Goal: Check status: Check status

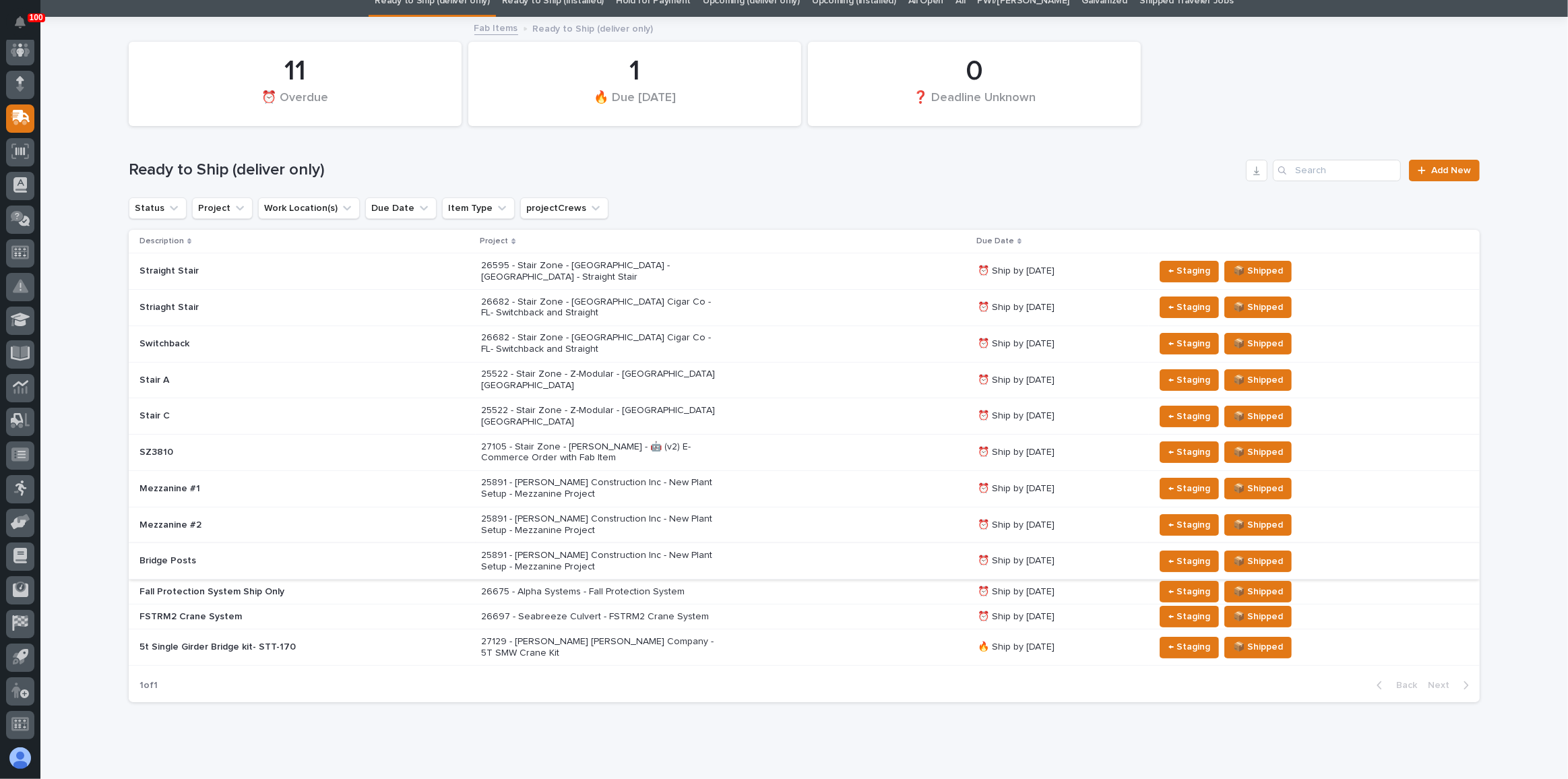
scroll to position [60, 0]
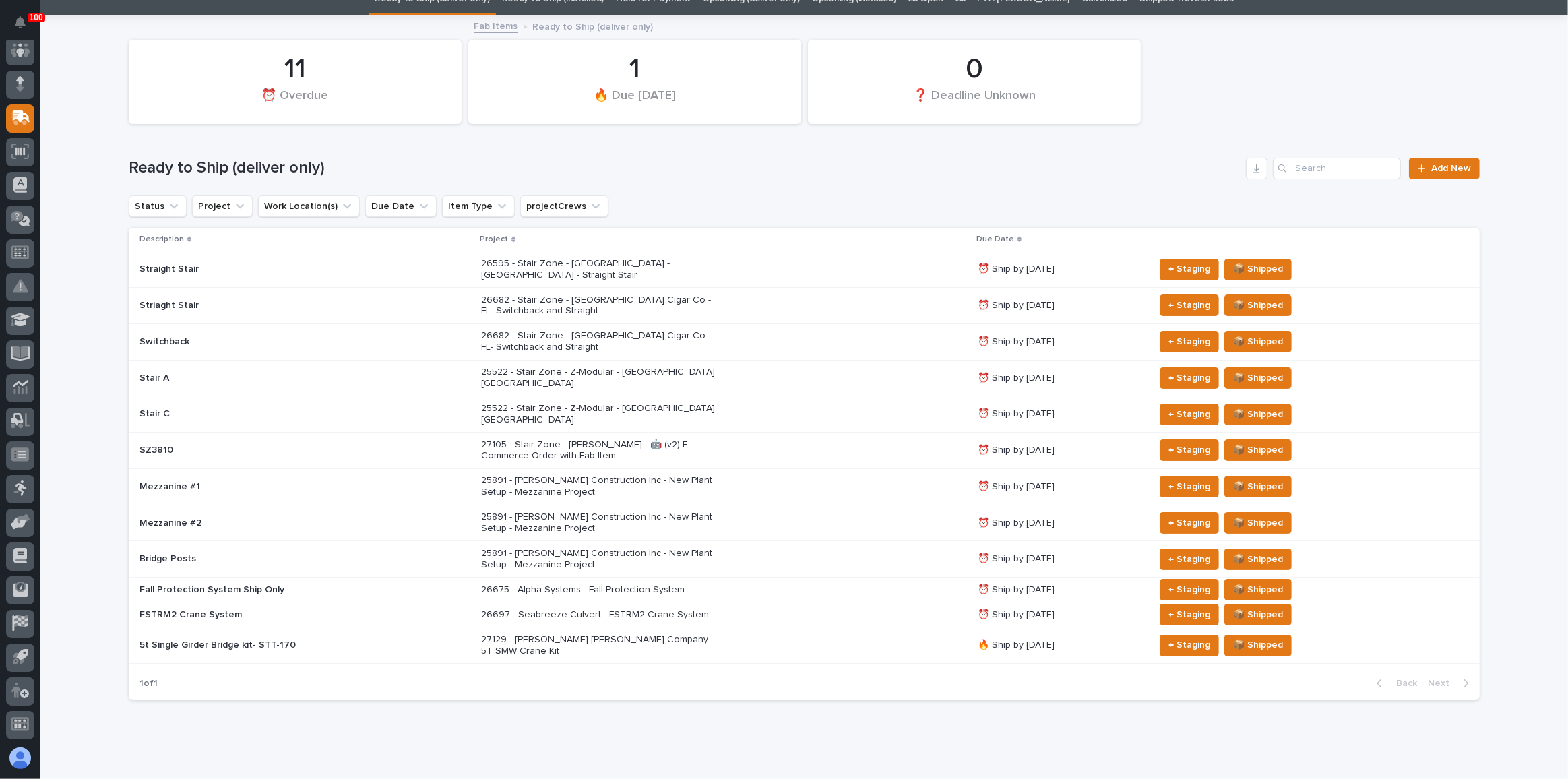
click at [859, 289] on div "26682 - Stair Zone - [GEOGRAPHIC_DATA] Cigar Co - FL- Switchback and Straight" at bounding box center [724, 306] width 486 height 34
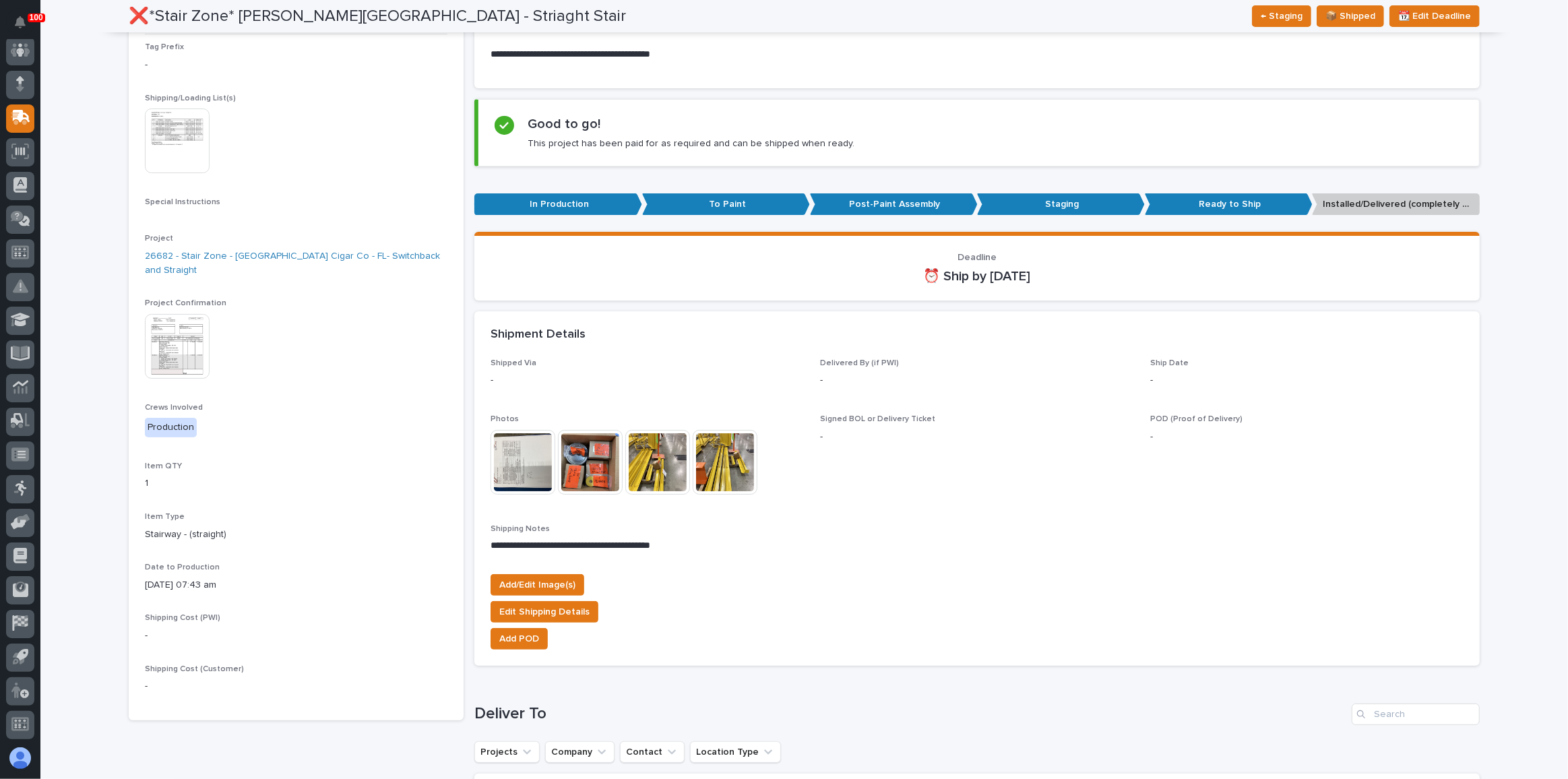
scroll to position [61, 0]
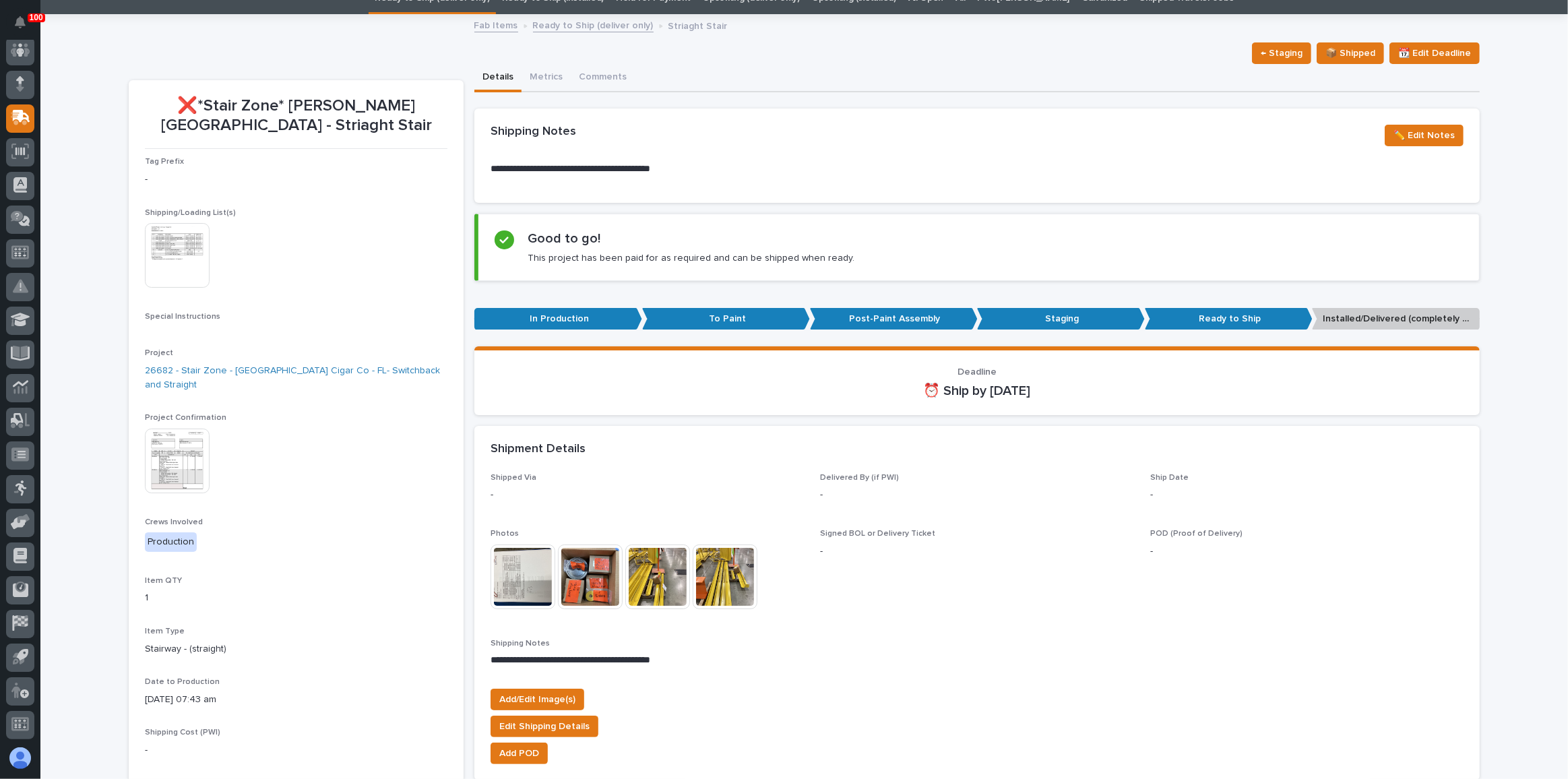
click at [158, 428] on img at bounding box center [177, 461] width 65 height 65
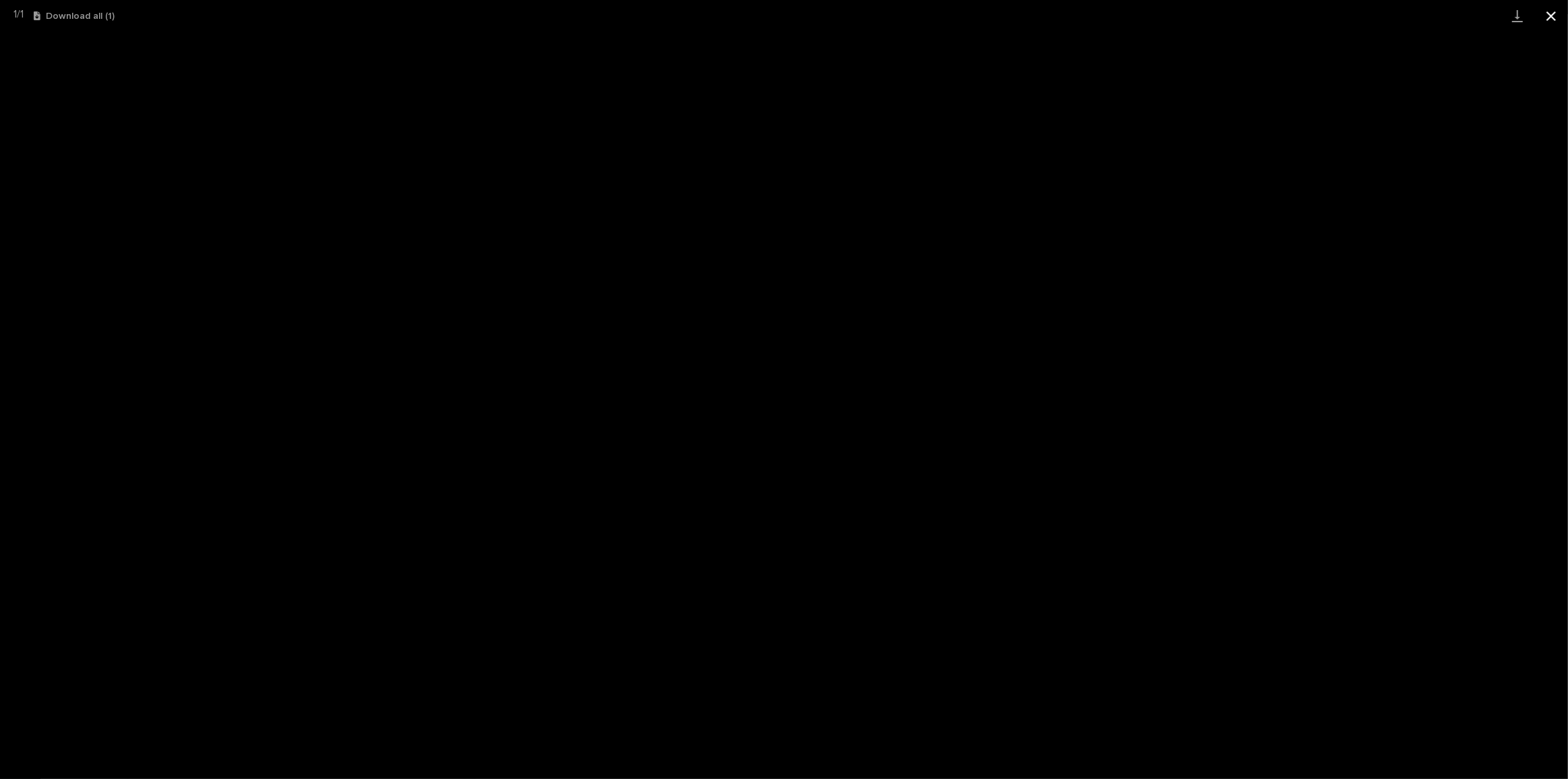
click at [1556, 13] on button "Close gallery" at bounding box center [1551, 16] width 34 height 32
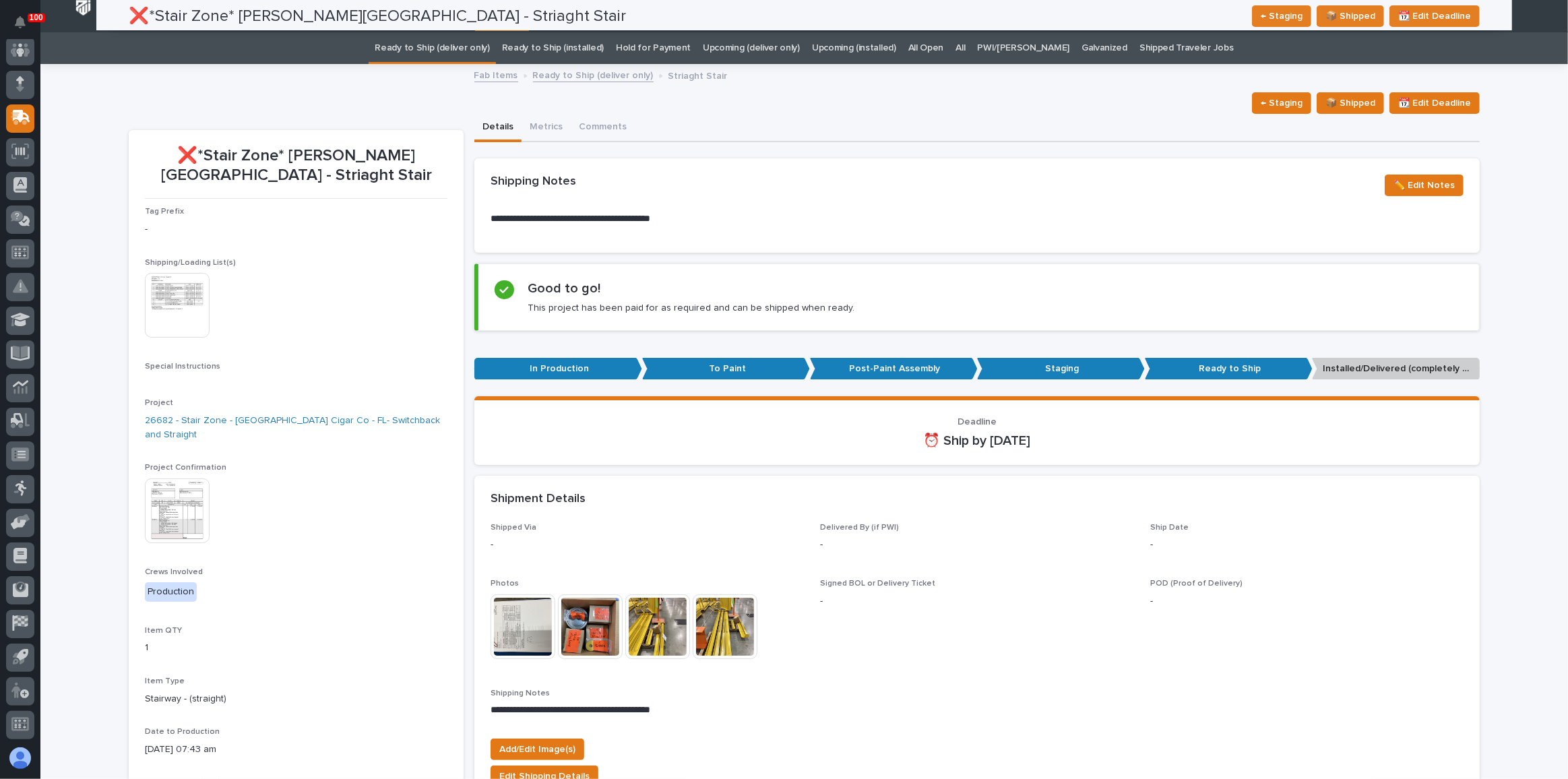
scroll to position [0, 0]
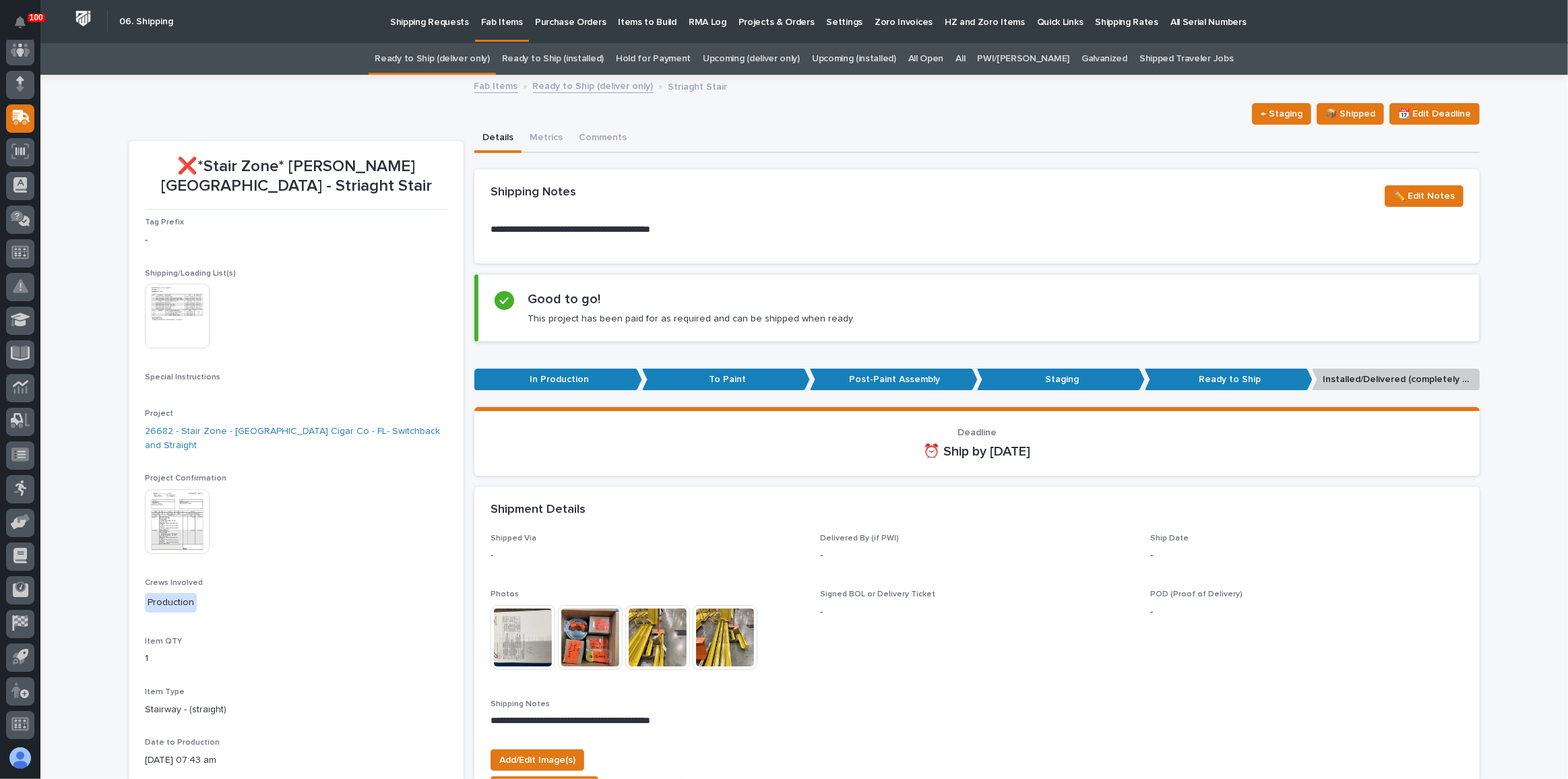
click at [778, 59] on link "Upcoming (deliver only)" at bounding box center [751, 59] width 97 height 32
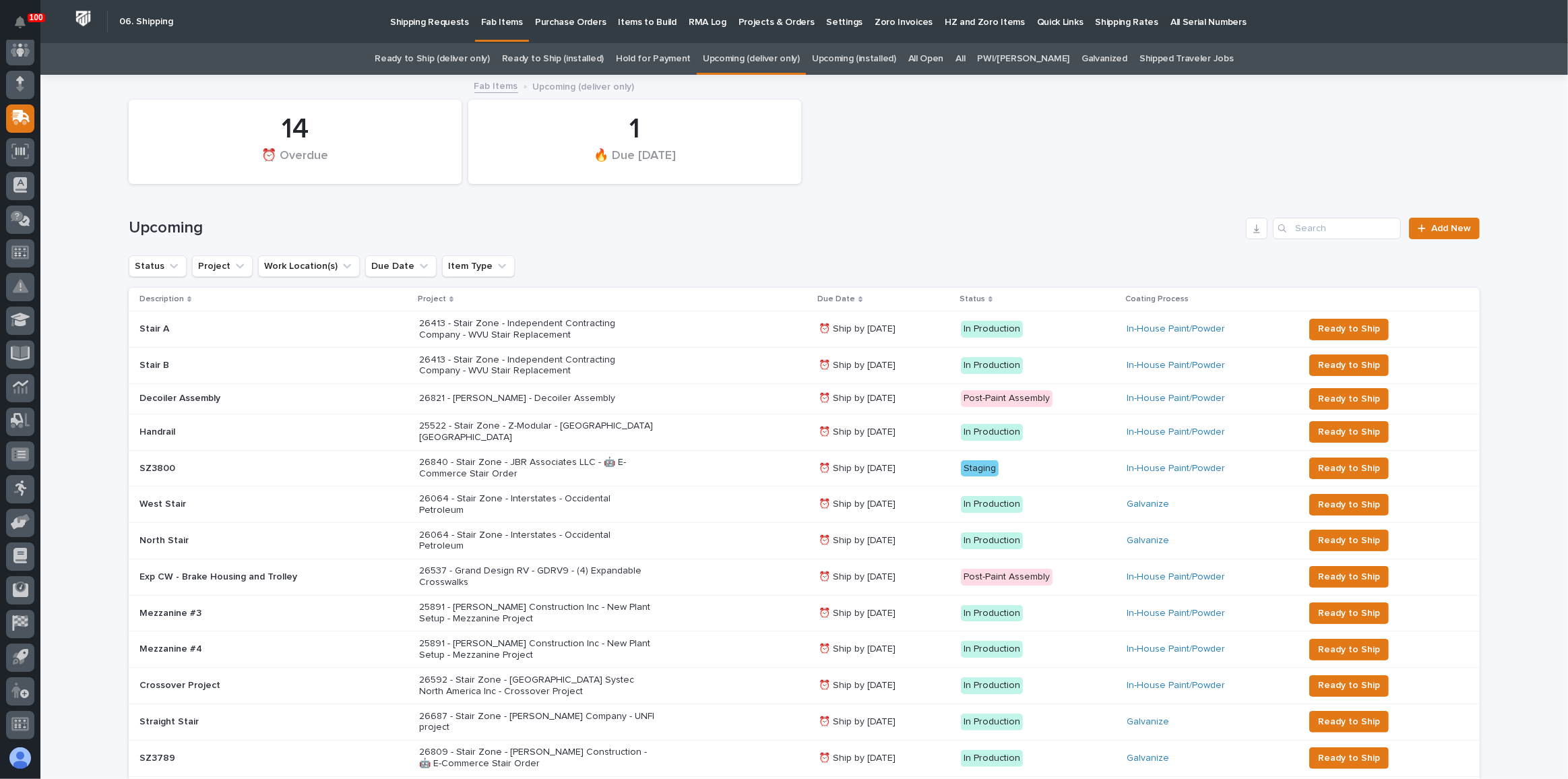
click at [457, 63] on link "Ready to Ship (deliver only)" at bounding box center [432, 59] width 115 height 32
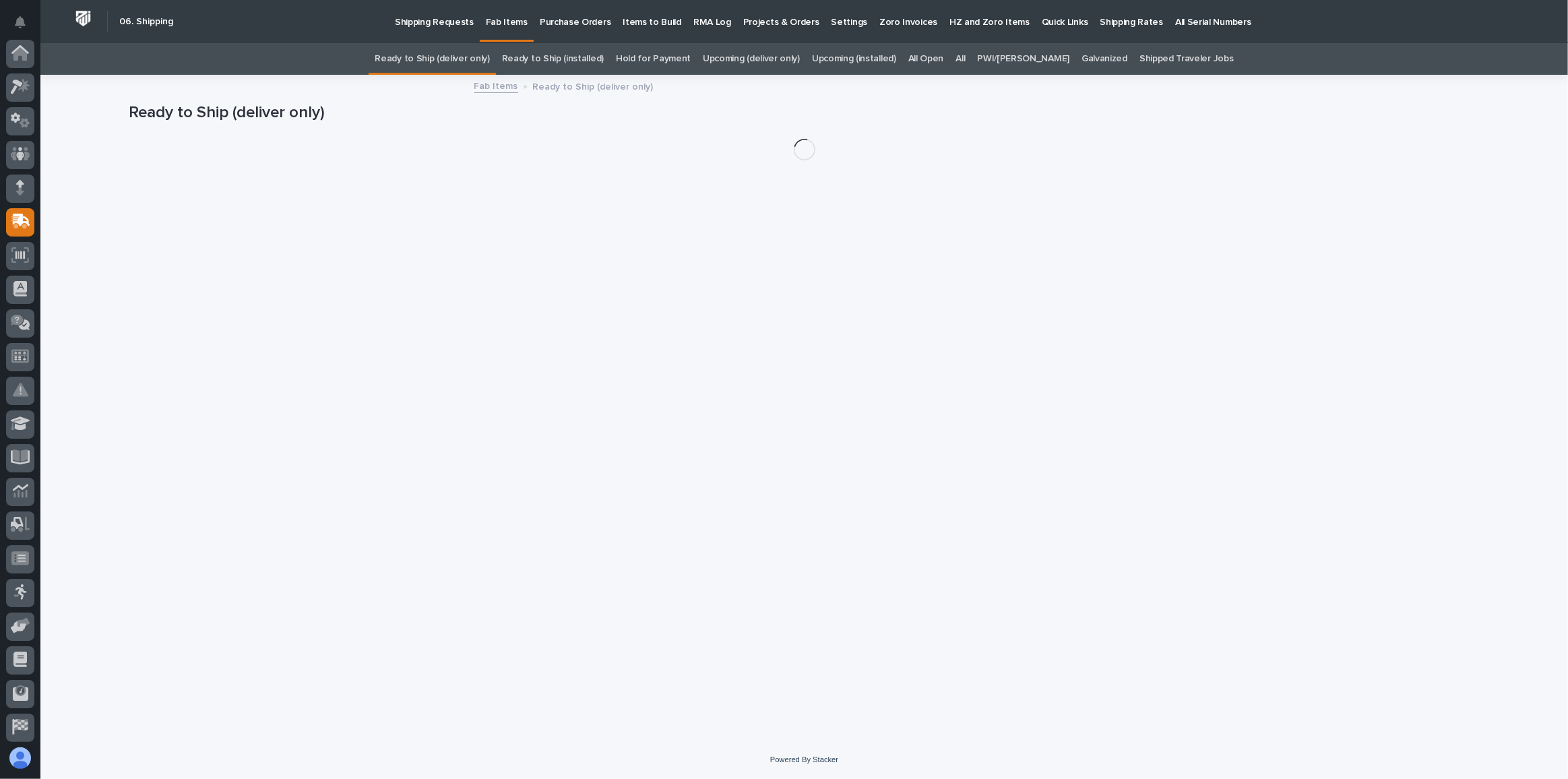
scroll to position [104, 0]
